Goal: Communication & Community: Answer question/provide support

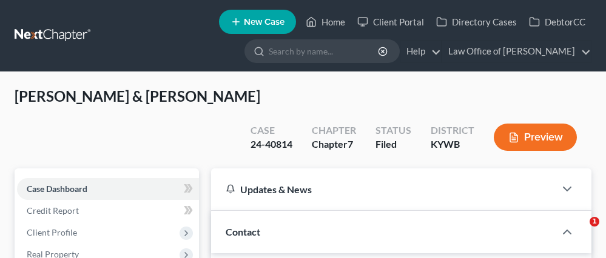
select select "2"
select select "1"
select select "0"
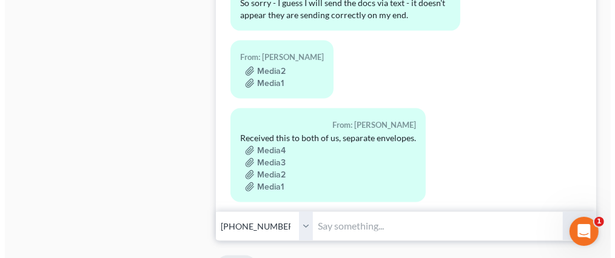
scroll to position [11521, 0]
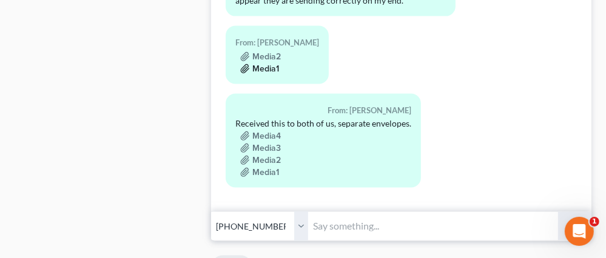
click at [265, 74] on button "Media1" at bounding box center [259, 69] width 39 height 10
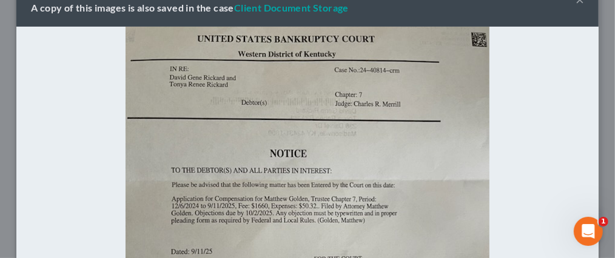
scroll to position [61, 0]
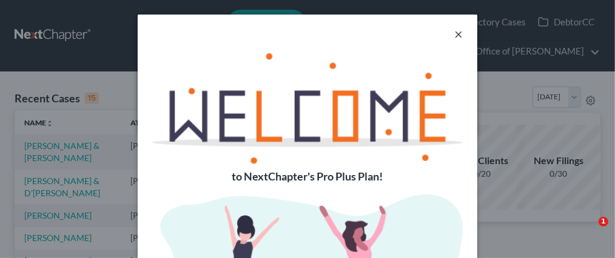
click at [456, 33] on button "×" at bounding box center [458, 34] width 8 height 15
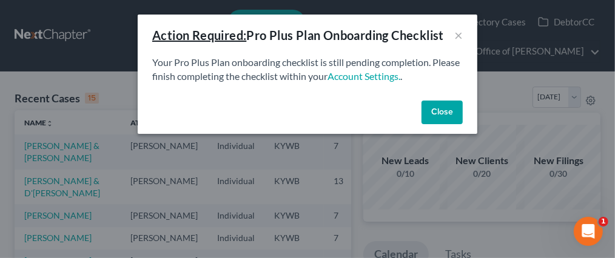
click at [450, 106] on button "Close" at bounding box center [442, 113] width 41 height 24
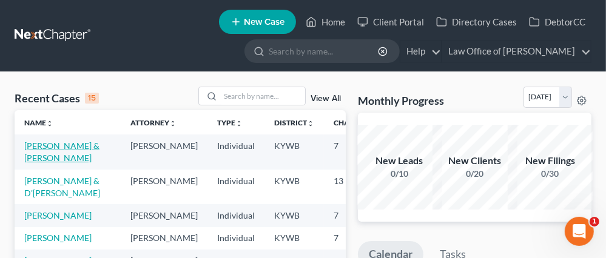
click at [42, 147] on link "[PERSON_NAME] & [PERSON_NAME]" at bounding box center [61, 152] width 75 height 22
select select "1"
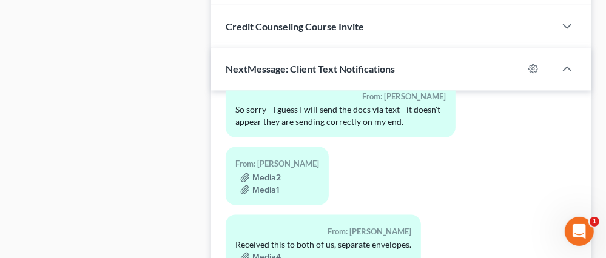
scroll to position [1274, 0]
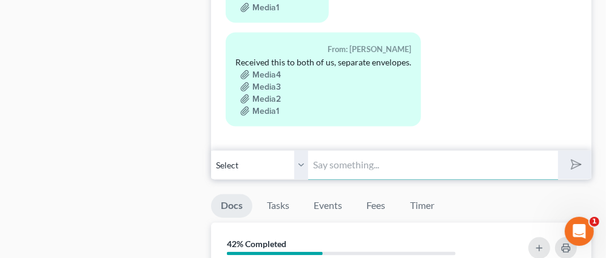
click at [359, 150] on input "text" at bounding box center [433, 165] width 250 height 30
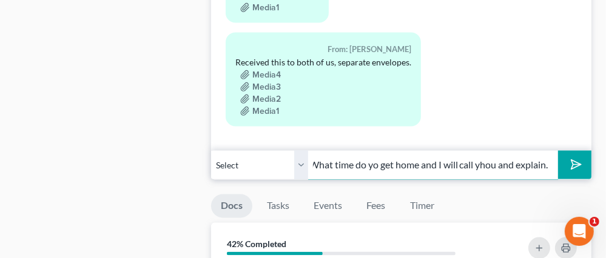
scroll to position [0, 151]
click at [480, 150] on input "You do not owe anybody anything. What time do yo get home and I will call yhou …" at bounding box center [433, 165] width 250 height 30
type input "You do not owe anybody anything. What time do yo get home and I will call you a…"
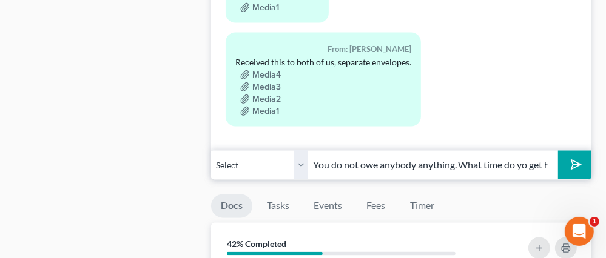
click at [570, 157] on icon "submit" at bounding box center [573, 165] width 17 height 17
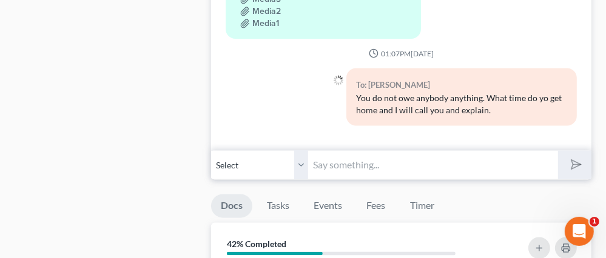
scroll to position [11670, 0]
